Goal: Information Seeking & Learning: Learn about a topic

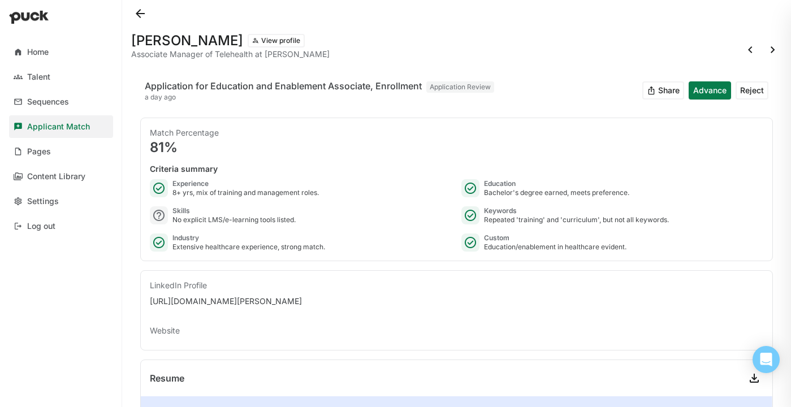
click at [137, 6] on button at bounding box center [140, 14] width 18 height 18
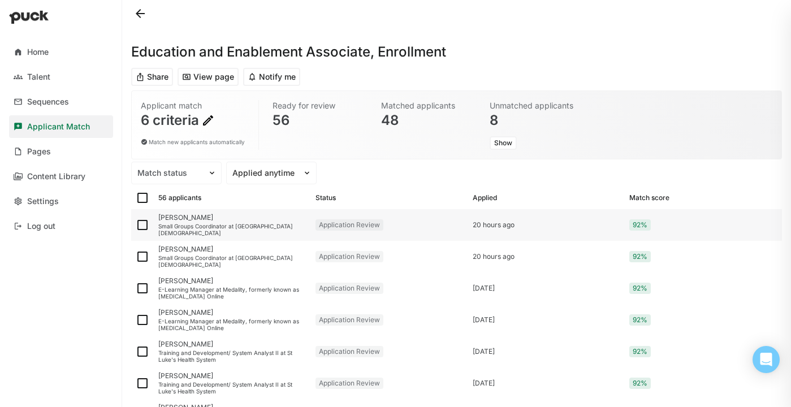
click at [255, 233] on div "Small Groups Coordinator at [GEOGRAPHIC_DATA][DEMOGRAPHIC_DATA]" at bounding box center [232, 230] width 148 height 14
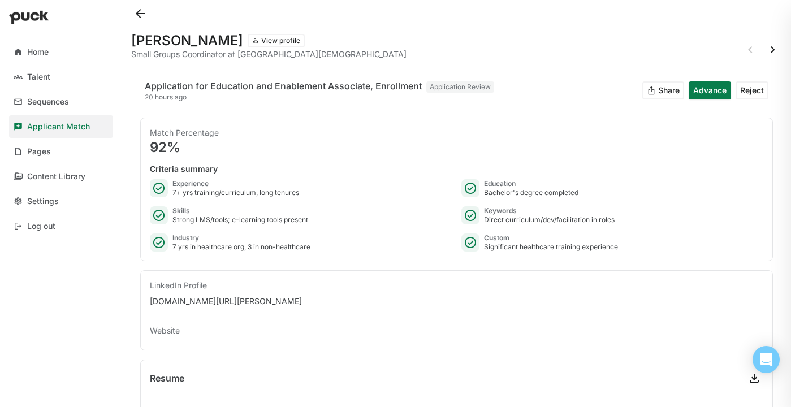
click at [141, 15] on button at bounding box center [140, 14] width 18 height 18
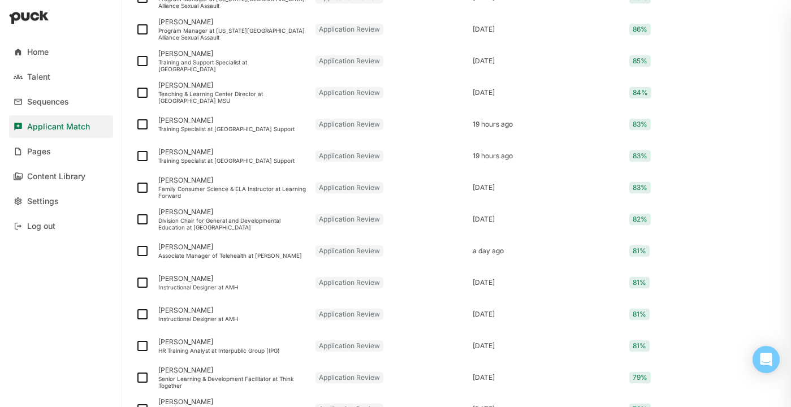
scroll to position [1087, 0]
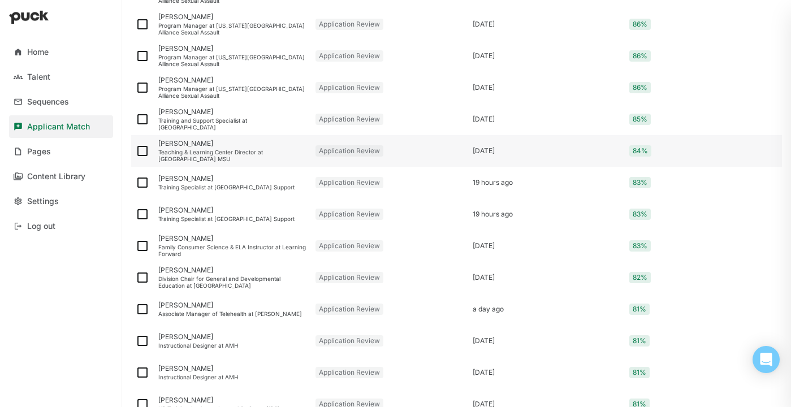
click at [271, 149] on div "Teaching & Learning Center Director at [GEOGRAPHIC_DATA] MSU" at bounding box center [232, 156] width 148 height 14
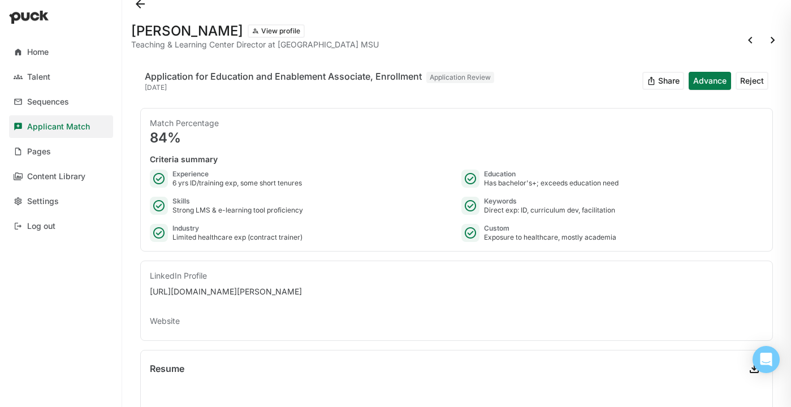
scroll to position [11, 0]
